Goal: Information Seeking & Learning: Learn about a topic

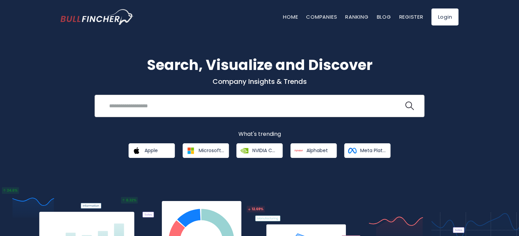
click at [131, 104] on input "search" at bounding box center [254, 106] width 299 height 13
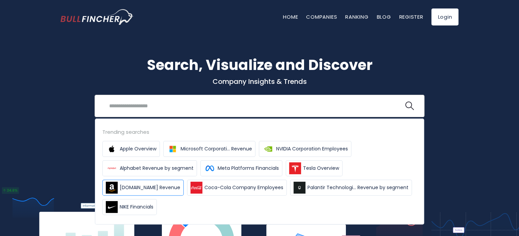
click at [133, 186] on span "Amazon.com Revenue" at bounding box center [150, 187] width 61 height 7
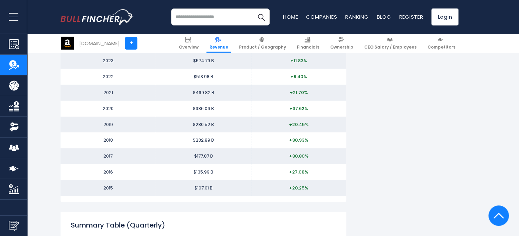
scroll to position [698, 0]
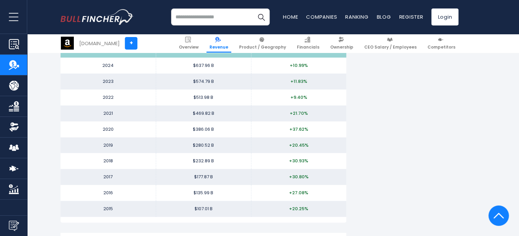
click at [190, 17] on input "search" at bounding box center [220, 17] width 99 height 17
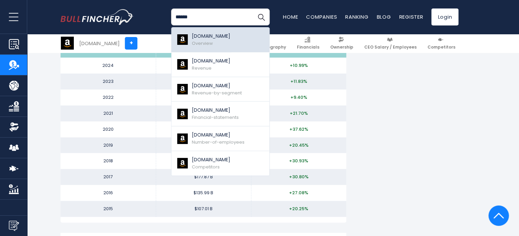
type input "******"
click at [198, 37] on p "[DOMAIN_NAME]" at bounding box center [211, 36] width 38 height 7
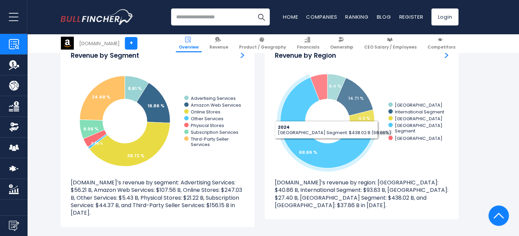
scroll to position [646, 0]
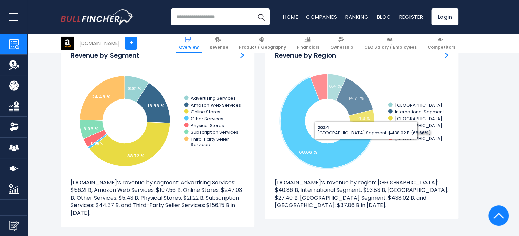
click at [391, 168] on icon "Created with Highcharts 12.1.2 6.4 % 14.71 % 4.3 % 68.66 % 5.93 % GERMANY Inter…" at bounding box center [362, 121] width 174 height 102
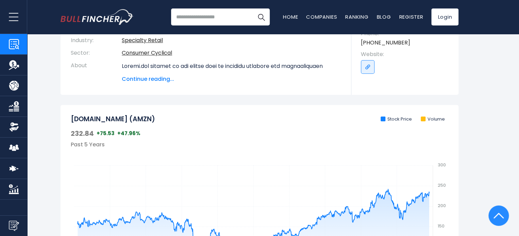
scroll to position [0, 0]
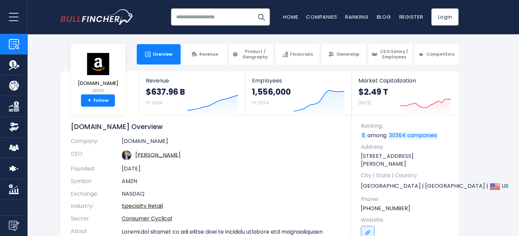
drag, startPoint x: 38, startPoint y: 217, endPoint x: 79, endPoint y: -6, distance: 227.6
click at [197, 18] on input "search" at bounding box center [220, 17] width 99 height 17
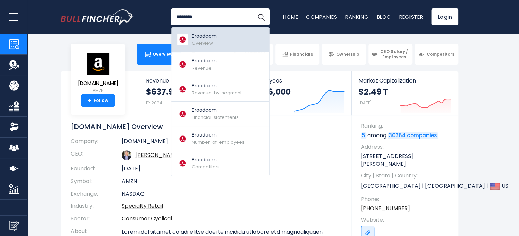
type input "********"
click at [199, 35] on p "Broadcom" at bounding box center [204, 36] width 25 height 7
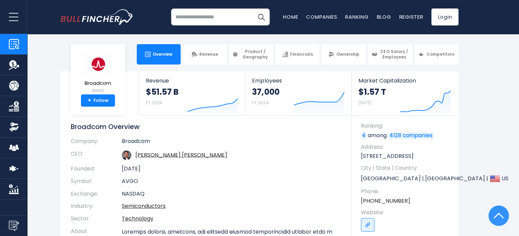
drag, startPoint x: 52, startPoint y: 204, endPoint x: 62, endPoint y: 18, distance: 186.7
